Goal: Transaction & Acquisition: Subscribe to service/newsletter

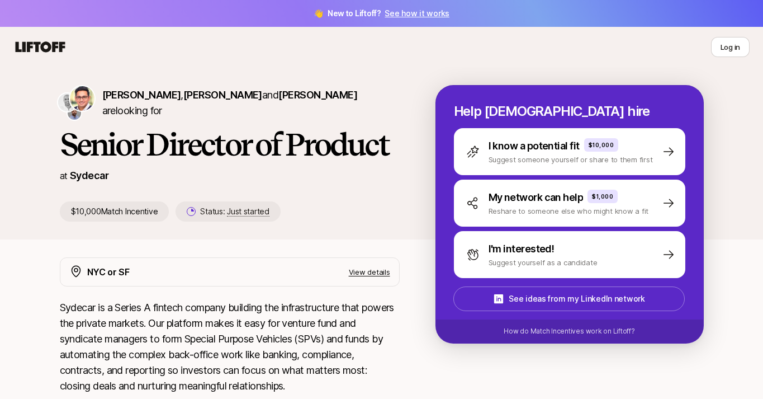
click at [44, 44] on icon at bounding box center [41, 46] width 50 height 11
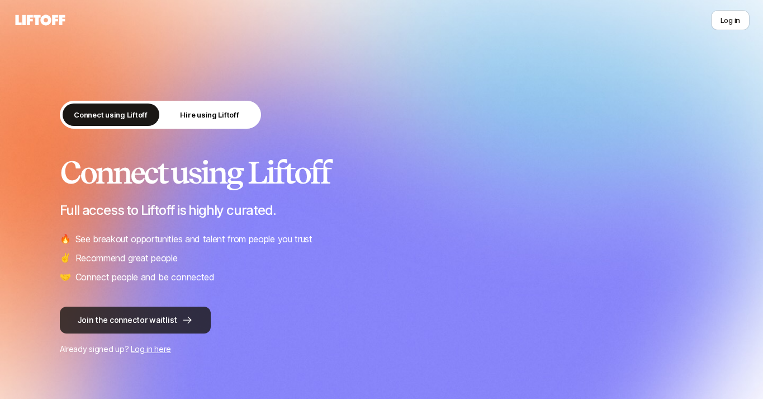
click at [159, 327] on button "Join the connector waitlist" at bounding box center [135, 319] width 151 height 27
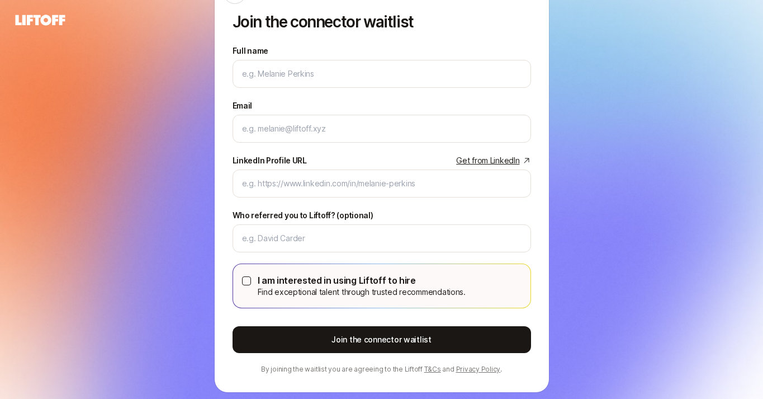
scroll to position [60, 0]
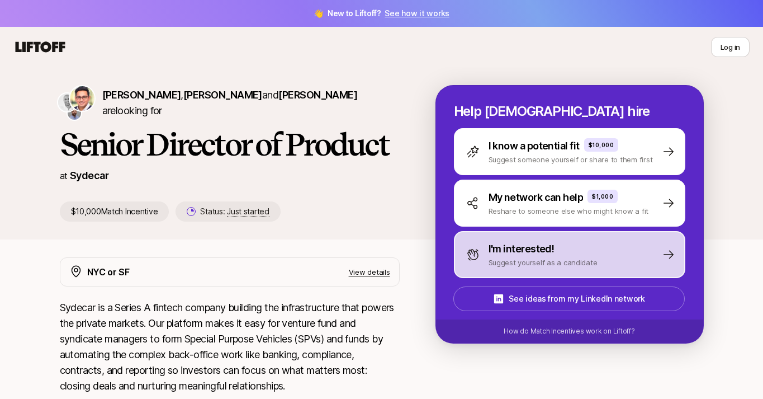
click at [499, 247] on p "I'm interested!" at bounding box center [522, 249] width 66 height 16
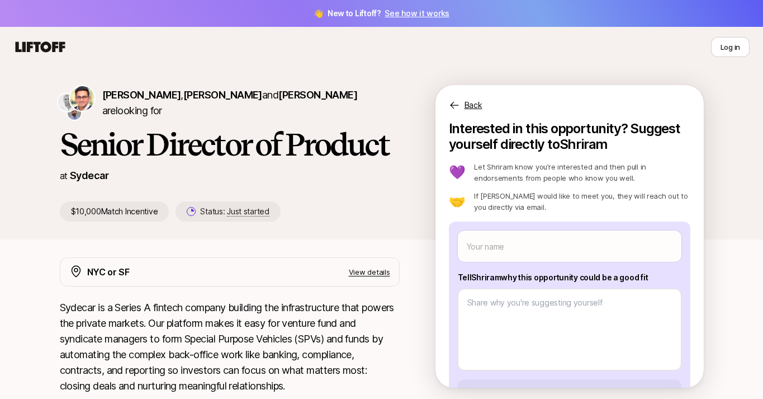
click at [422, 15] on link "See how it works" at bounding box center [417, 13] width 65 height 10
